Goal: Task Accomplishment & Management: Use online tool/utility

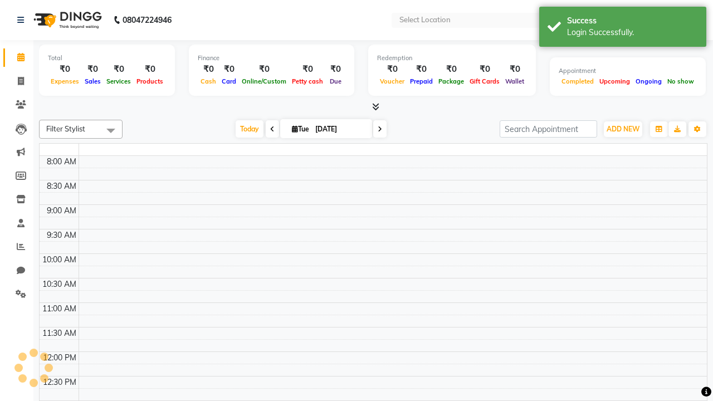
select select "en"
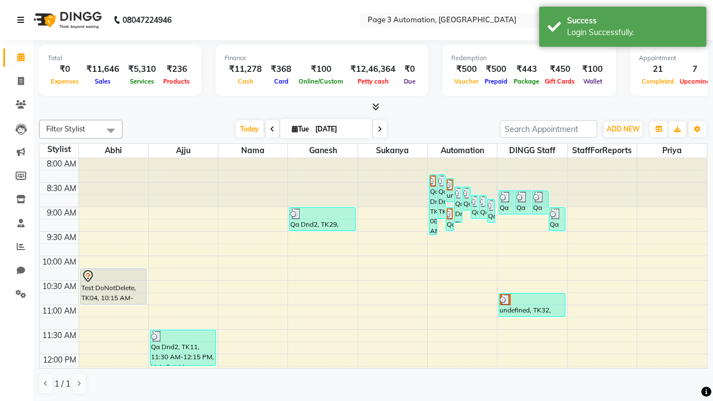
click at [23, 20] on icon at bounding box center [20, 20] width 7 height 8
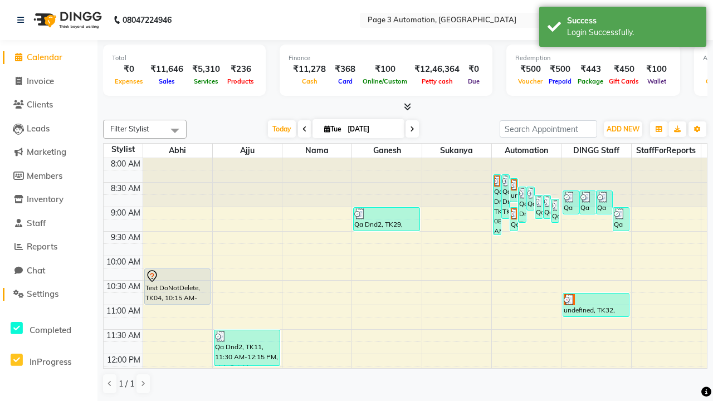
click at [48, 294] on span "Settings" at bounding box center [43, 294] width 32 height 11
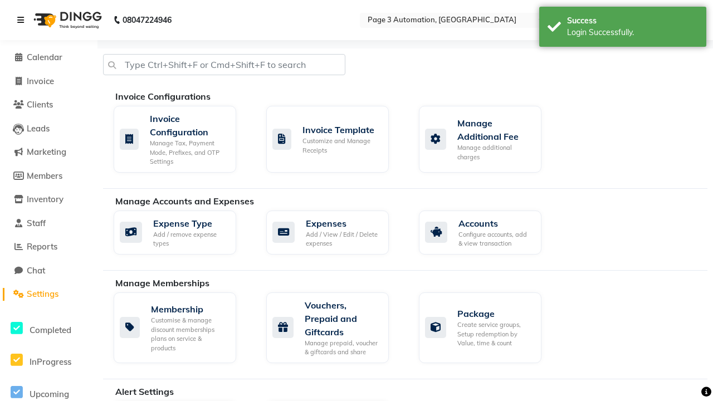
click at [23, 20] on icon at bounding box center [20, 20] width 7 height 8
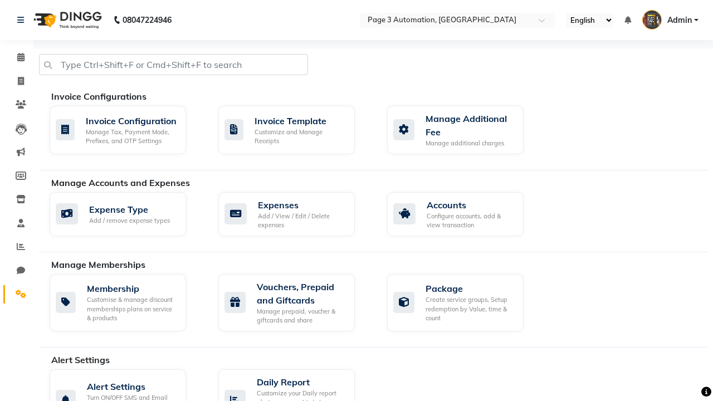
click at [17, 294] on icon at bounding box center [21, 294] width 11 height 8
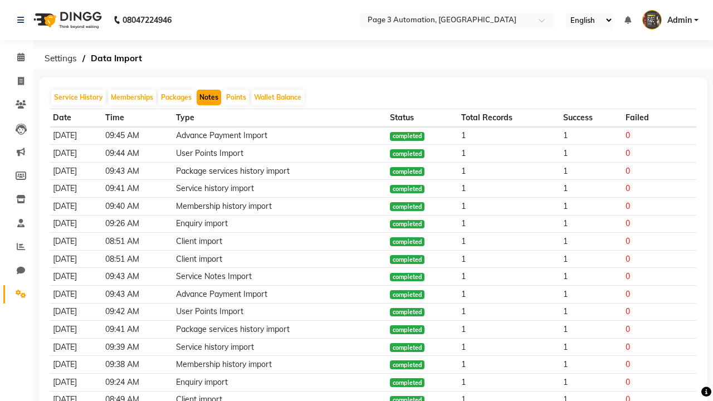
click at [209, 98] on button "Notes" at bounding box center [209, 98] width 25 height 16
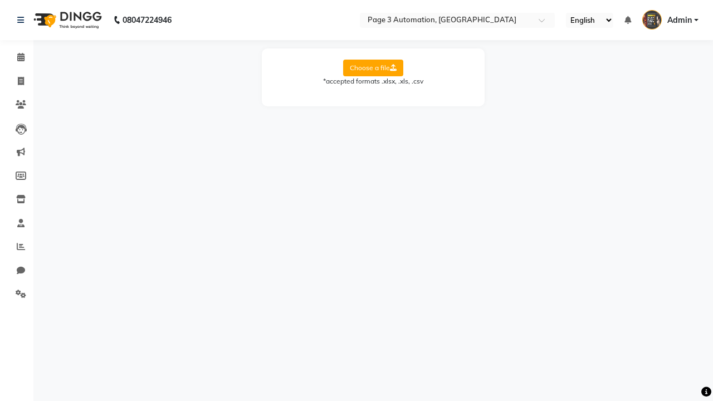
select select "Sheet1"
select select "Name"
select select "Mobile"
select select "Note"
select select "Service Date"
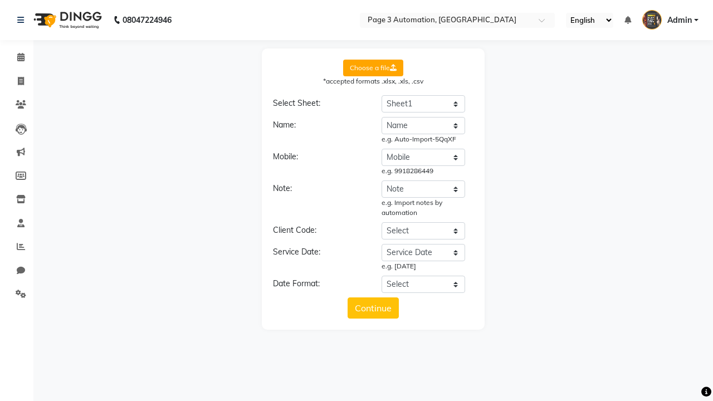
select select "DD/MM/YYYY"
click at [373, 308] on button "Continue" at bounding box center [373, 308] width 51 height 21
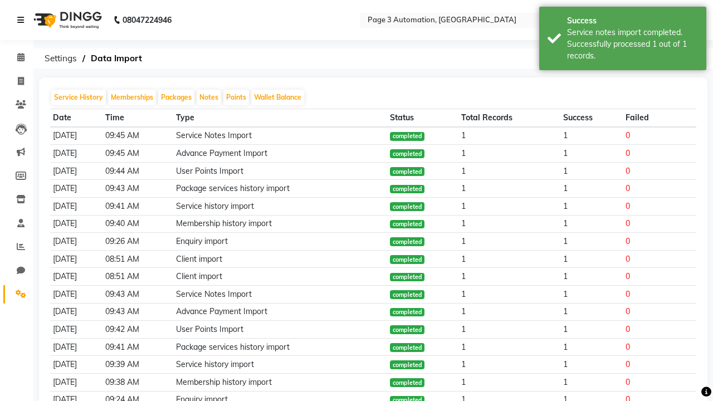
click at [623, 40] on div "Service notes import completed. Successfully processed 1 out of 1 records." at bounding box center [632, 44] width 131 height 35
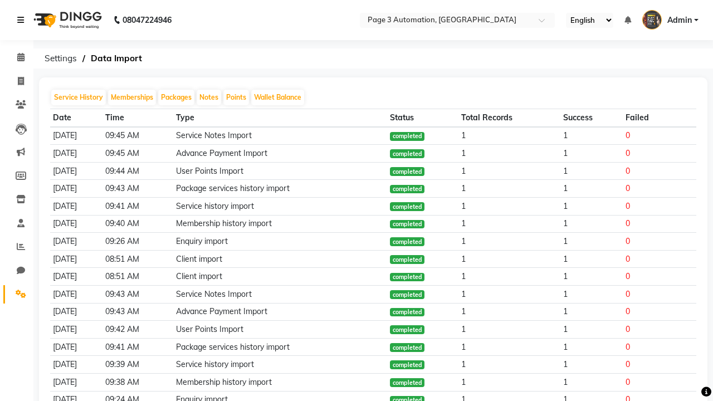
click at [23, 20] on icon at bounding box center [20, 20] width 7 height 8
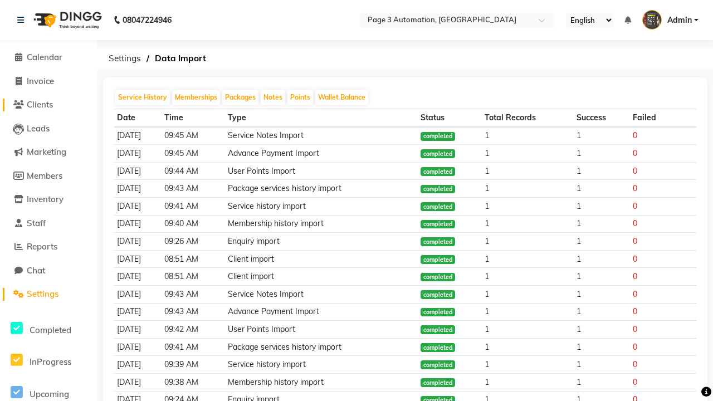
click at [48, 105] on span "Clients" at bounding box center [40, 104] width 26 height 11
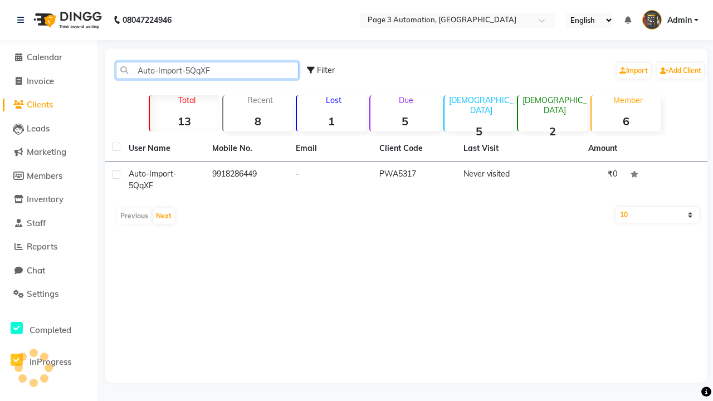
type input "Auto-Import-5QqXF"
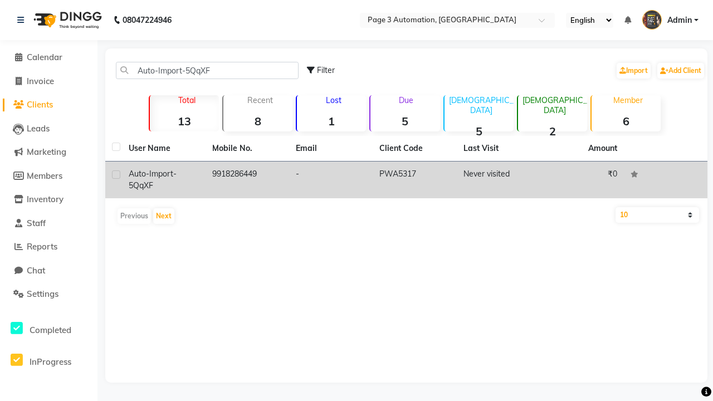
click at [406, 180] on td "PWA5317" at bounding box center [415, 180] width 84 height 37
